Goal: Understand process/instructions

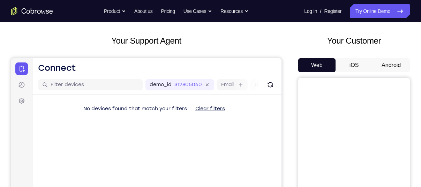
scroll to position [33, 0]
click at [389, 64] on button "Android" at bounding box center [391, 65] width 37 height 14
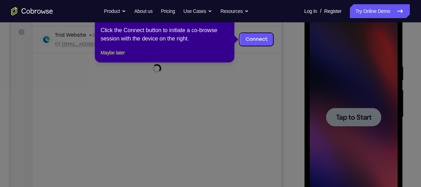
scroll to position [0, 0]
click at [364, 118] on icon at bounding box center [213, 93] width 426 height 187
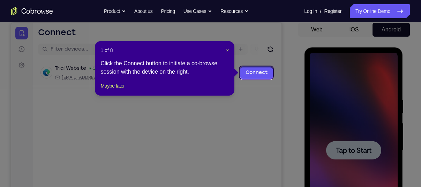
scroll to position [66, 0]
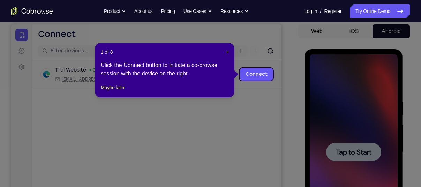
click at [227, 51] on span "×" at bounding box center [227, 52] width 3 height 6
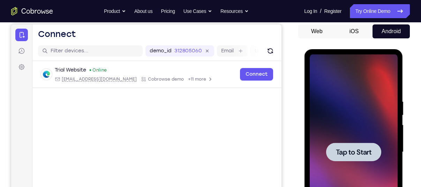
click at [345, 139] on div at bounding box center [354, 151] width 88 height 195
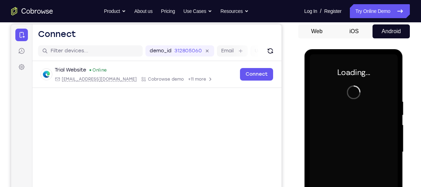
click at [345, 139] on div at bounding box center [354, 151] width 88 height 195
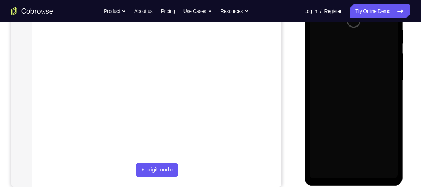
scroll to position [138, 0]
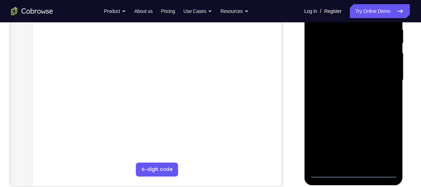
click at [353, 173] on div at bounding box center [354, 80] width 88 height 195
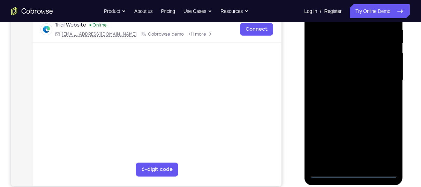
click at [382, 146] on div at bounding box center [354, 80] width 88 height 195
click at [382, 143] on div at bounding box center [354, 80] width 88 height 195
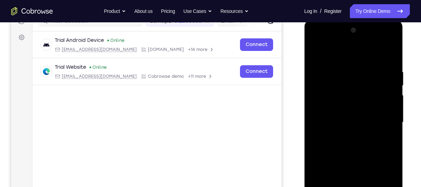
scroll to position [97, 0]
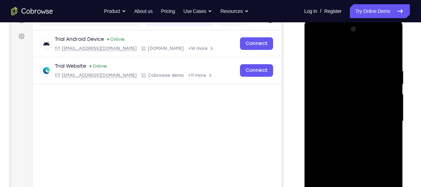
click at [340, 56] on div at bounding box center [354, 121] width 88 height 195
click at [380, 115] on div at bounding box center [354, 121] width 88 height 195
click at [381, 116] on div at bounding box center [354, 121] width 88 height 195
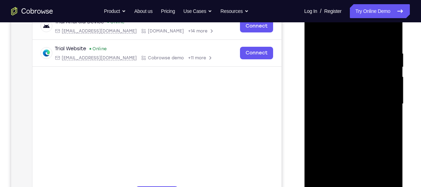
click at [348, 117] on div at bounding box center [354, 103] width 88 height 195
click at [347, 95] on div at bounding box center [354, 103] width 88 height 195
click at [348, 91] on div at bounding box center [354, 103] width 88 height 195
click at [335, 102] on div at bounding box center [354, 103] width 88 height 195
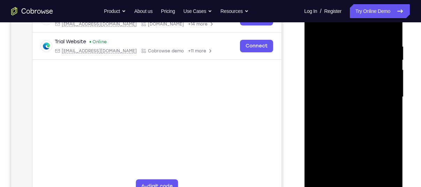
scroll to position [121, 0]
click at [393, 35] on div at bounding box center [354, 97] width 88 height 195
click at [393, 36] on div at bounding box center [354, 97] width 88 height 195
drag, startPoint x: 362, startPoint y: 110, endPoint x: 368, endPoint y: 68, distance: 42.7
click at [368, 68] on div at bounding box center [354, 97] width 88 height 195
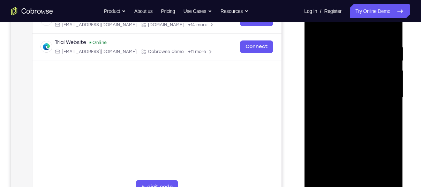
drag, startPoint x: 355, startPoint y: 118, endPoint x: 356, endPoint y: 84, distance: 34.2
click at [356, 84] on div at bounding box center [354, 97] width 88 height 195
drag, startPoint x: 356, startPoint y: 84, endPoint x: 355, endPoint y: 65, distance: 18.9
click at [355, 65] on div at bounding box center [354, 97] width 88 height 195
drag, startPoint x: 355, startPoint y: 65, endPoint x: 359, endPoint y: 129, distance: 63.7
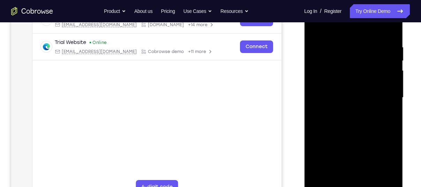
click at [359, 129] on div at bounding box center [354, 97] width 88 height 195
click at [315, 163] on div at bounding box center [354, 97] width 88 height 195
click at [394, 100] on div at bounding box center [354, 97] width 88 height 195
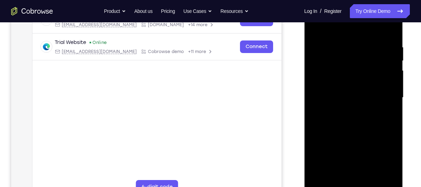
click at [392, 97] on div at bounding box center [354, 97] width 88 height 195
click at [313, 100] on div at bounding box center [354, 97] width 88 height 195
drag, startPoint x: 346, startPoint y: 85, endPoint x: 351, endPoint y: 130, distance: 45.3
click at [351, 130] on div at bounding box center [354, 97] width 88 height 195
click at [343, 40] on div at bounding box center [354, 97] width 88 height 195
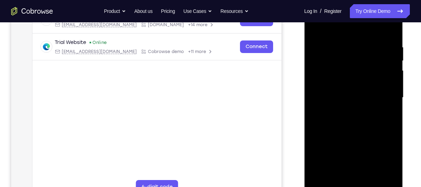
click at [380, 178] on div at bounding box center [354, 97] width 88 height 195
click at [381, 176] on div at bounding box center [354, 97] width 88 height 195
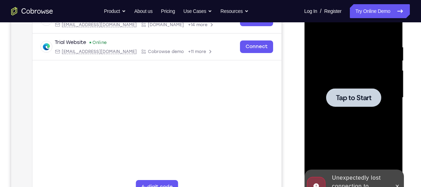
click at [361, 82] on div at bounding box center [354, 97] width 88 height 195
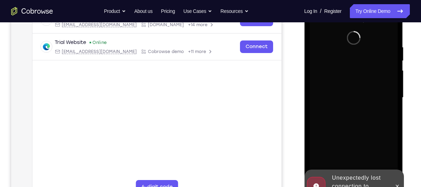
scroll to position [142, 0]
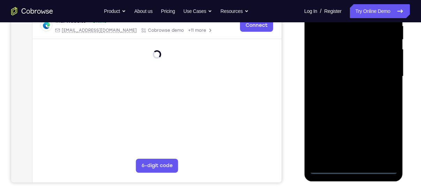
click at [356, 168] on div at bounding box center [354, 76] width 88 height 195
click at [354, 168] on div at bounding box center [354, 76] width 88 height 195
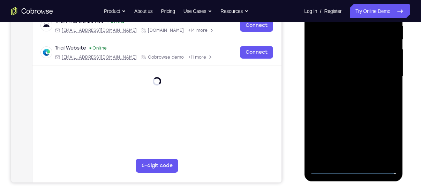
click at [389, 138] on div at bounding box center [354, 76] width 88 height 195
click at [351, 91] on div at bounding box center [354, 76] width 88 height 195
click at [364, 82] on div at bounding box center [354, 76] width 88 height 195
click at [327, 171] on div at bounding box center [354, 76] width 88 height 195
click at [384, 140] on div at bounding box center [354, 76] width 88 height 195
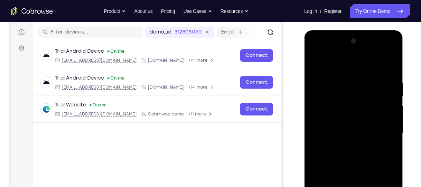
scroll to position [84, 0]
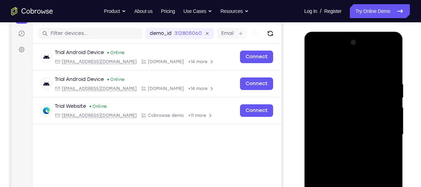
click at [342, 70] on div at bounding box center [354, 134] width 88 height 195
click at [381, 130] on div at bounding box center [354, 134] width 88 height 195
click at [346, 148] on div at bounding box center [354, 134] width 88 height 195
click at [340, 129] on div at bounding box center [354, 134] width 88 height 195
click at [338, 119] on div at bounding box center [354, 134] width 88 height 195
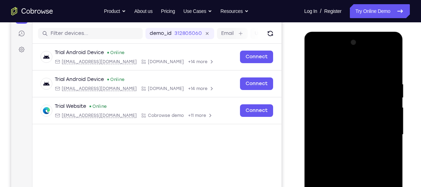
click at [327, 133] on div at bounding box center [354, 134] width 88 height 195
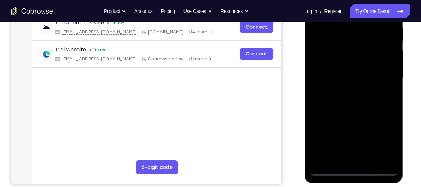
scroll to position [131, 0]
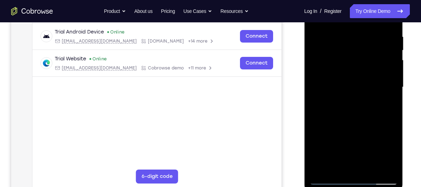
click at [391, 30] on div at bounding box center [354, 87] width 88 height 195
click at [344, 41] on div at bounding box center [354, 87] width 88 height 195
click at [344, 39] on div at bounding box center [354, 87] width 88 height 195
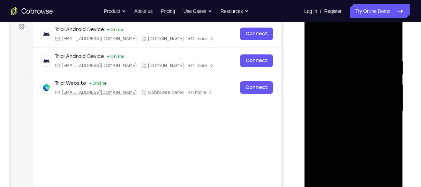
scroll to position [106, 0]
click at [385, 105] on div at bounding box center [354, 111] width 88 height 195
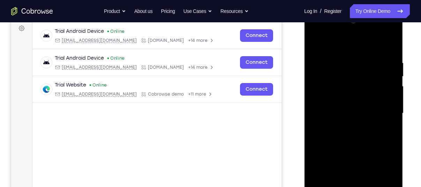
scroll to position [111, 0]
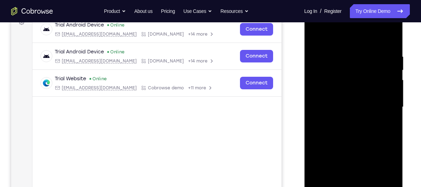
click at [388, 111] on div at bounding box center [354, 106] width 88 height 195
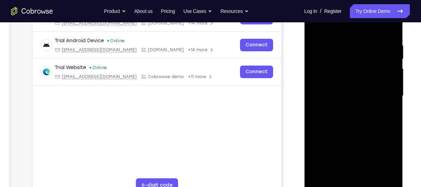
scroll to position [122, 0]
click at [384, 91] on div at bounding box center [354, 96] width 88 height 195
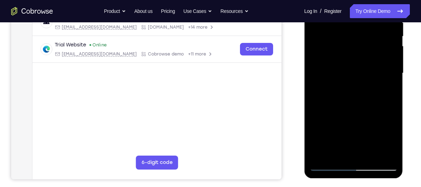
click at [379, 150] on div at bounding box center [354, 73] width 88 height 195
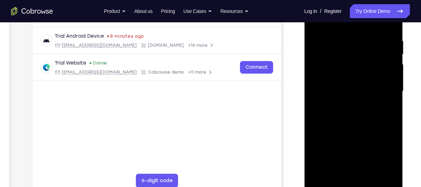
scroll to position [128, 0]
click at [388, 111] on div at bounding box center [354, 90] width 88 height 195
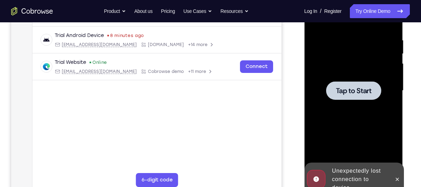
click at [388, 111] on div at bounding box center [354, 90] width 88 height 195
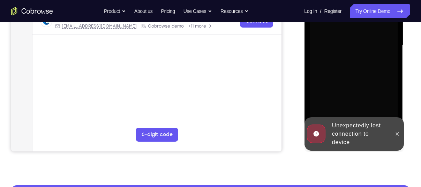
scroll to position [173, 0]
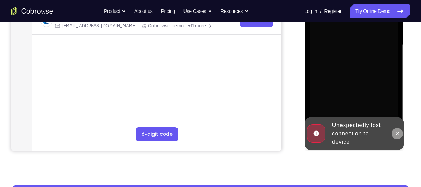
click at [398, 133] on icon at bounding box center [397, 134] width 6 height 6
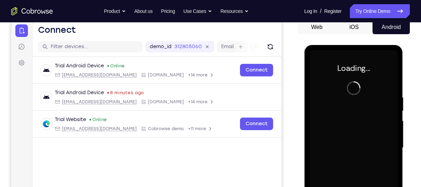
scroll to position [124, 0]
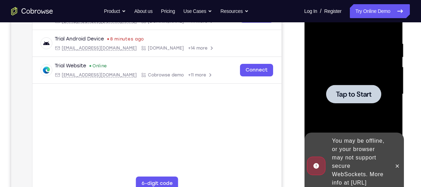
click at [357, 91] on span "Tap to Start" at bounding box center [354, 94] width 36 height 7
click at [343, 94] on span "Tap to Start" at bounding box center [354, 94] width 36 height 7
click at [300, 89] on div at bounding box center [354, 93] width 112 height 215
click at [344, 93] on span "Tap to Start" at bounding box center [354, 94] width 36 height 7
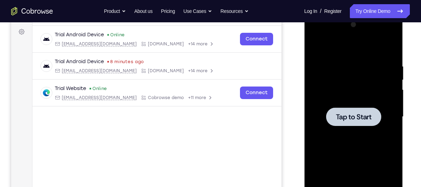
scroll to position [101, 0]
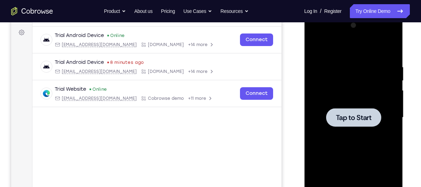
click at [352, 118] on span "Tap to Start" at bounding box center [354, 117] width 36 height 7
click at [357, 114] on span "Tap to Start" at bounding box center [354, 117] width 36 height 7
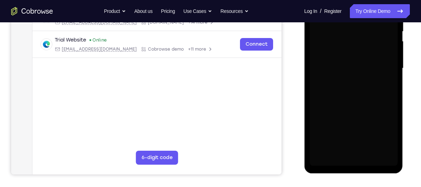
scroll to position [154, 0]
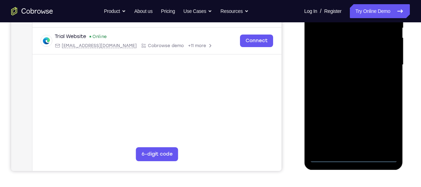
click at [353, 158] on div at bounding box center [354, 64] width 88 height 195
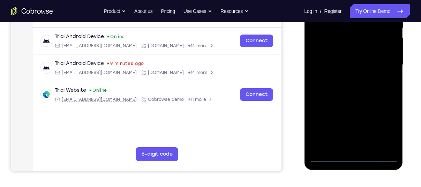
click at [386, 121] on div at bounding box center [354, 64] width 88 height 195
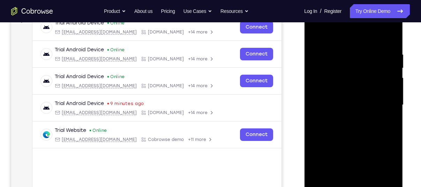
scroll to position [93, 0]
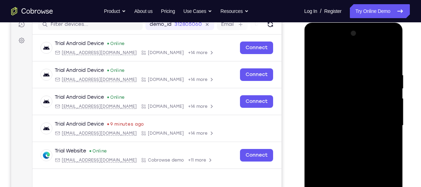
click at [342, 54] on div at bounding box center [354, 125] width 88 height 195
click at [384, 120] on div at bounding box center [354, 125] width 88 height 195
click at [346, 138] on div at bounding box center [354, 125] width 88 height 195
click at [336, 115] on div at bounding box center [354, 125] width 88 height 195
click at [336, 110] on div at bounding box center [354, 125] width 88 height 195
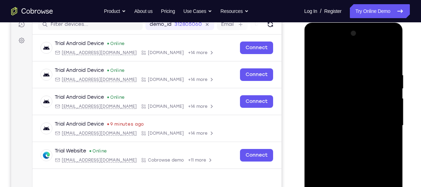
click at [331, 125] on div at bounding box center [354, 125] width 88 height 195
click at [330, 146] on div at bounding box center [354, 125] width 88 height 195
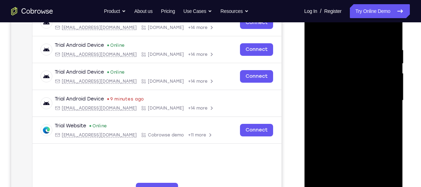
scroll to position [118, 0]
click at [391, 43] on div at bounding box center [354, 99] width 88 height 195
click at [346, 52] on div at bounding box center [354, 99] width 88 height 195
click at [385, 85] on div at bounding box center [354, 99] width 88 height 195
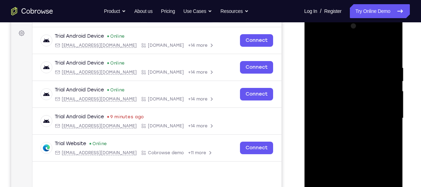
scroll to position [98, 0]
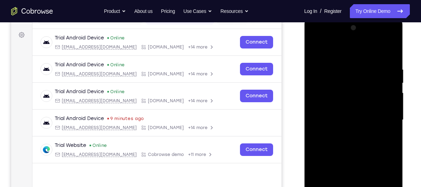
drag, startPoint x: 359, startPoint y: 59, endPoint x: 358, endPoint y: 26, distance: 32.8
click at [358, 26] on div at bounding box center [354, 119] width 88 height 195
click at [380, 92] on div at bounding box center [354, 119] width 88 height 195
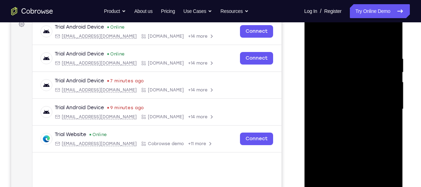
click at [390, 78] on div at bounding box center [354, 109] width 88 height 195
drag, startPoint x: 390, startPoint y: 78, endPoint x: 340, endPoint y: 82, distance: 50.4
click at [340, 82] on div at bounding box center [354, 109] width 88 height 195
click at [380, 99] on div at bounding box center [354, 109] width 88 height 195
drag, startPoint x: 374, startPoint y: 100, endPoint x: 325, endPoint y: 98, distance: 50.0
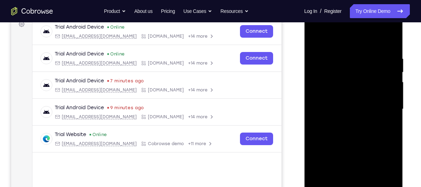
click at [325, 98] on div at bounding box center [354, 109] width 88 height 195
drag, startPoint x: 388, startPoint y: 63, endPoint x: 342, endPoint y: 67, distance: 46.5
click at [342, 67] on div at bounding box center [354, 109] width 88 height 195
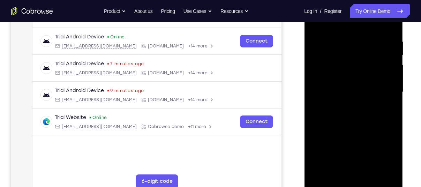
scroll to position [121, 0]
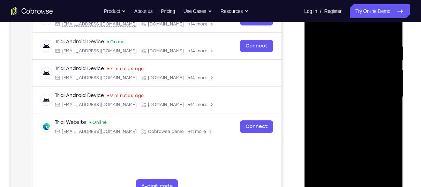
click at [385, 110] on div at bounding box center [354, 96] width 88 height 195
click at [387, 94] on div at bounding box center [354, 96] width 88 height 195
drag, startPoint x: 386, startPoint y: 94, endPoint x: 334, endPoint y: 89, distance: 52.6
click at [334, 89] on div at bounding box center [354, 96] width 88 height 195
